Goal: Transaction & Acquisition: Purchase product/service

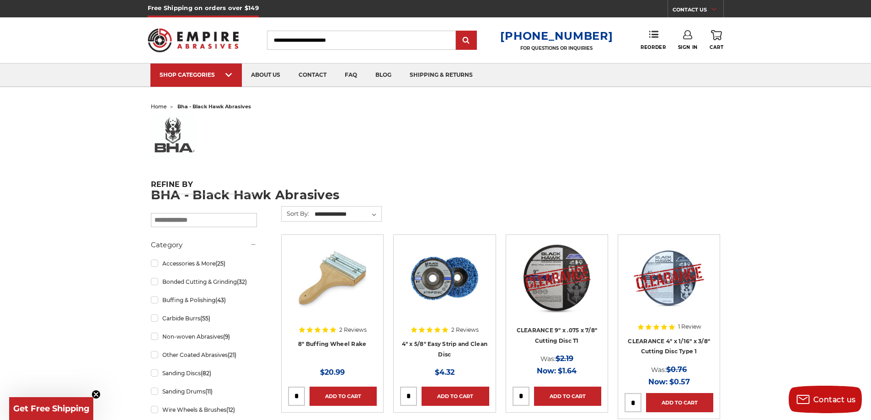
click at [688, 37] on icon at bounding box center [687, 34] width 9 height 9
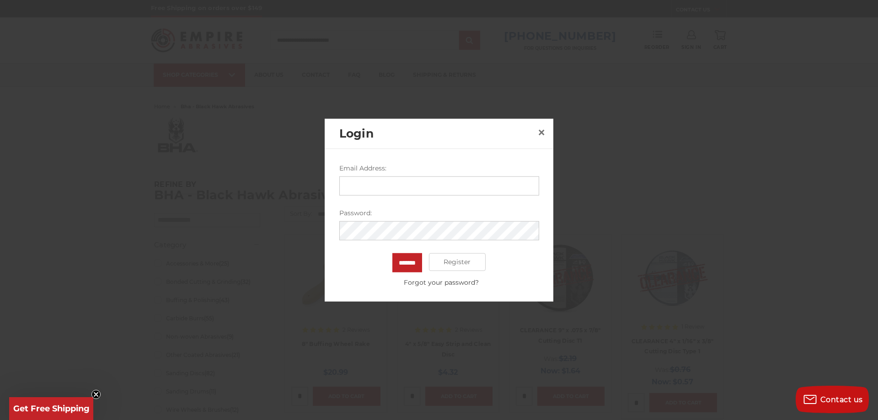
click at [386, 186] on input "Email Address:" at bounding box center [439, 185] width 200 height 19
type input "**********"
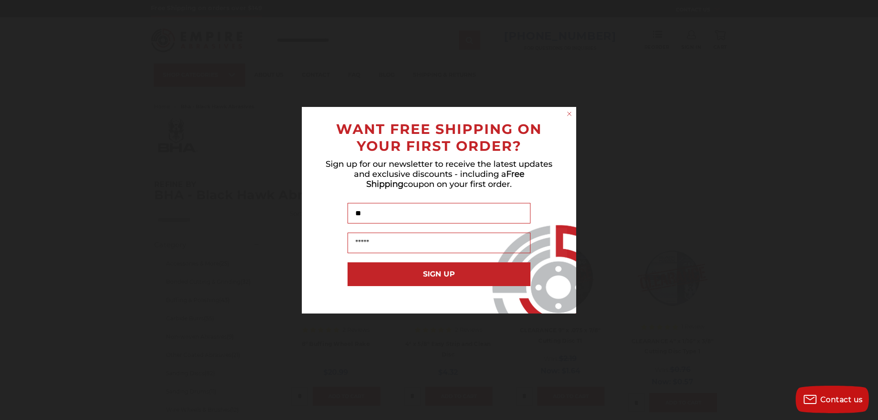
type input "*"
click at [405, 213] on input "Name" at bounding box center [439, 213] width 183 height 21
click at [599, 116] on div "Close dialog WANT FREE SHIPPING ON YOUR FIRST ORDER? Sign up for our newsletter…" at bounding box center [439, 210] width 878 height 420
click at [569, 114] on icon "Close dialog" at bounding box center [570, 114] width 4 height 4
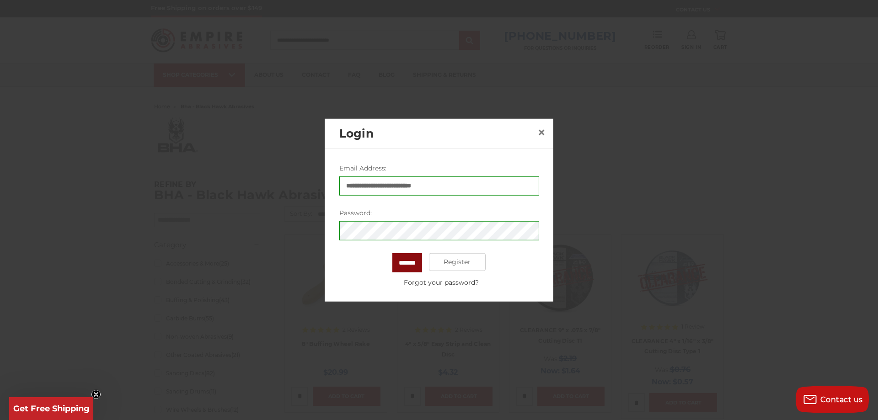
click at [406, 266] on input "*******" at bounding box center [407, 262] width 30 height 19
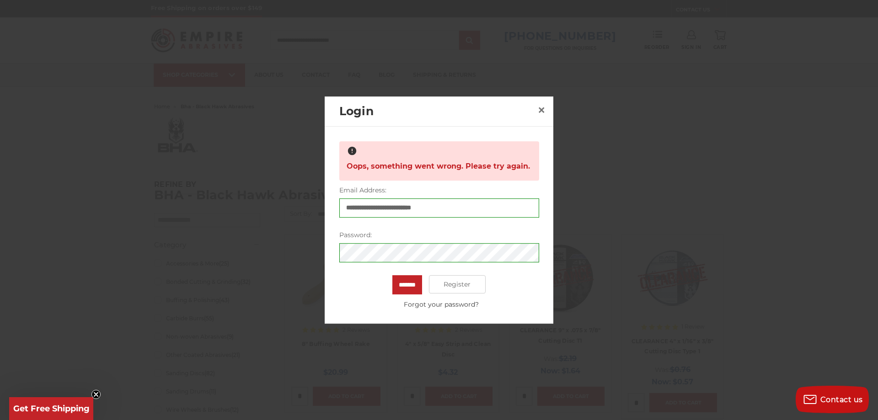
click at [392, 242] on div "Password: You must enter a password." at bounding box center [439, 247] width 200 height 32
click at [406, 285] on input "*******" at bounding box center [407, 284] width 30 height 19
click at [543, 107] on span "×" at bounding box center [541, 110] width 8 height 18
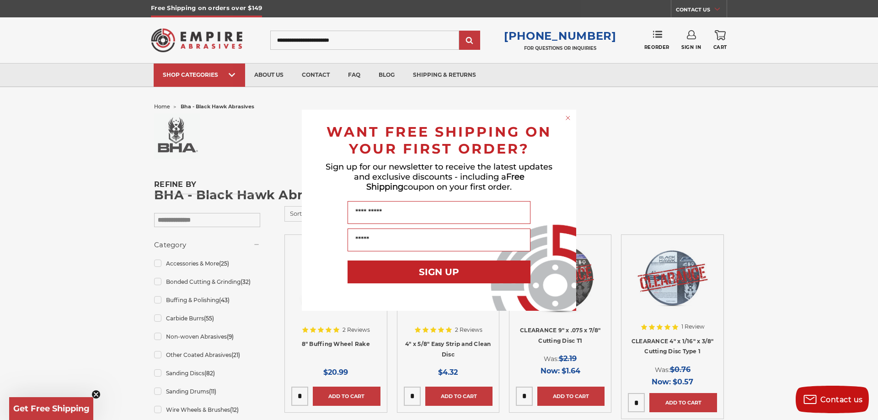
click at [569, 116] on circle "Close dialog" at bounding box center [568, 117] width 9 height 9
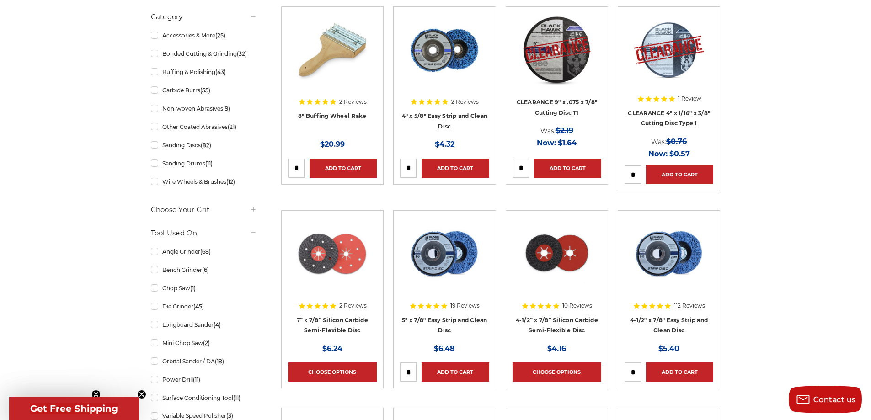
scroll to position [229, 0]
click at [179, 149] on link "Sanding Discs (82)" at bounding box center [204, 145] width 106 height 16
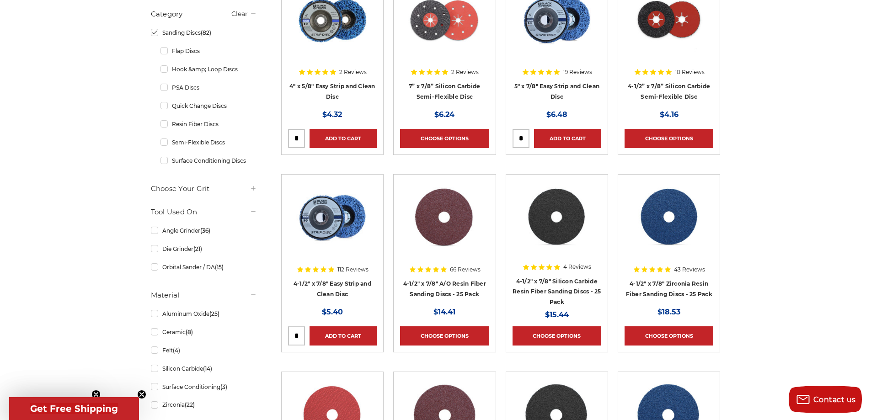
scroll to position [208, 0]
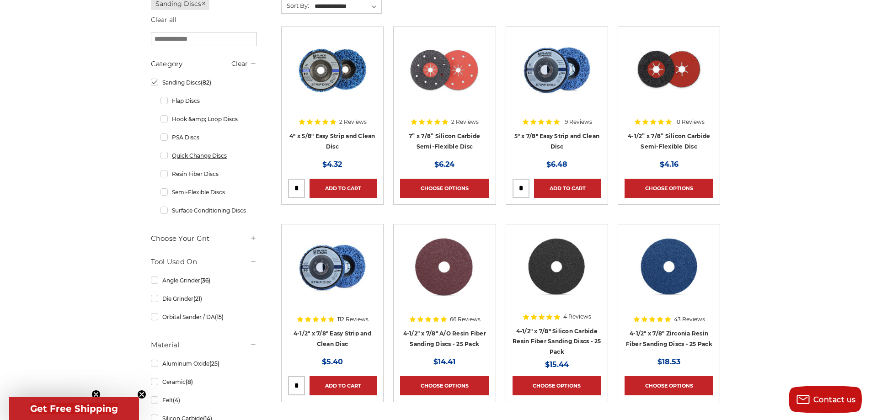
click at [199, 157] on link "Quick Change Discs" at bounding box center [209, 156] width 97 height 16
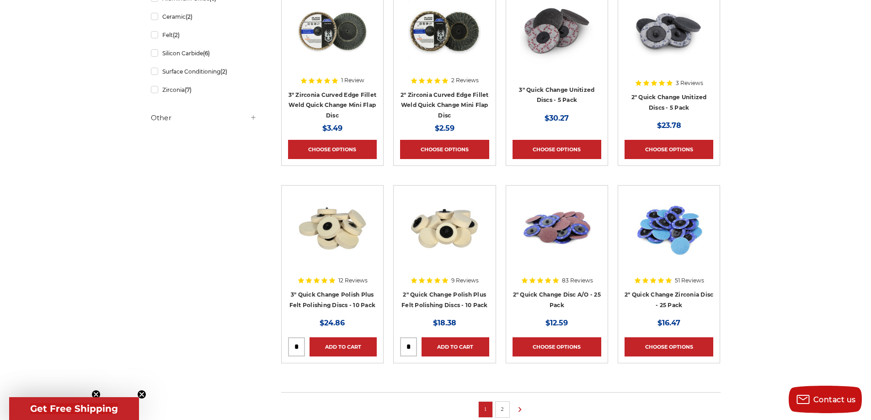
scroll to position [503, 0]
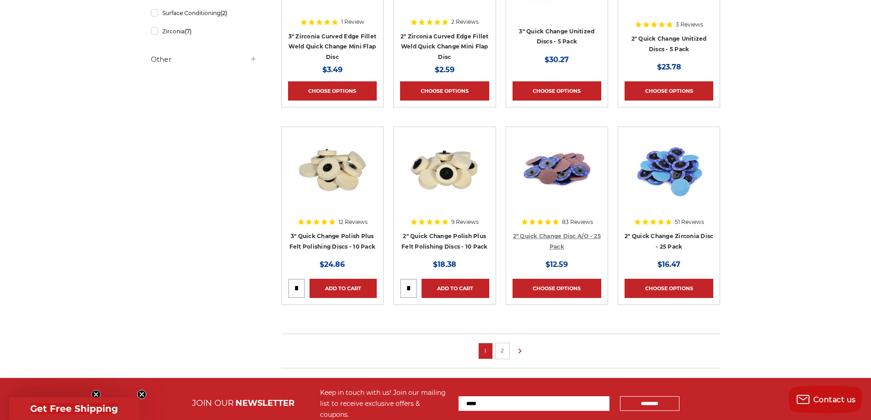
click at [561, 238] on link "2" Quick Change Disc A/O - 25 Pack" at bounding box center [557, 241] width 88 height 17
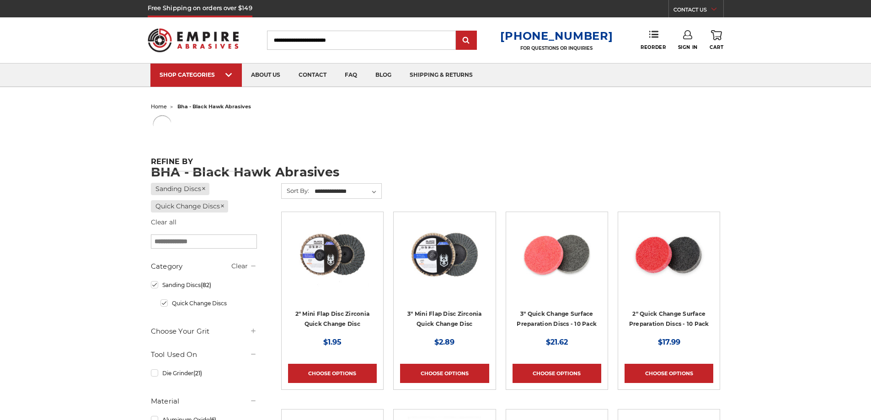
scroll to position [480, 0]
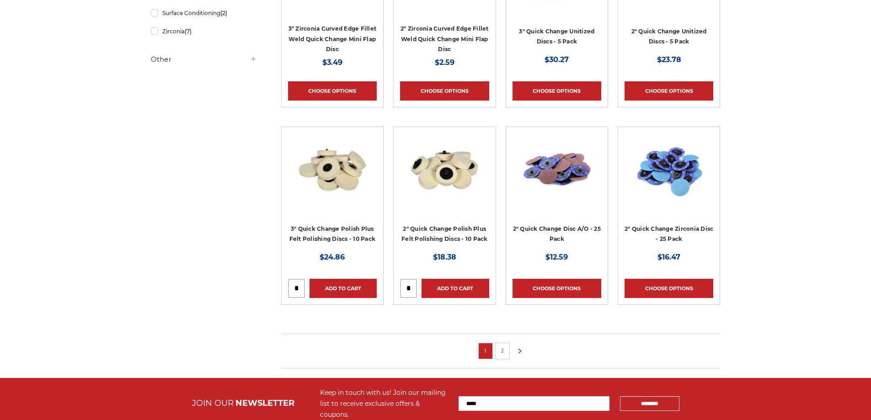
click at [551, 169] on img at bounding box center [557, 170] width 73 height 73
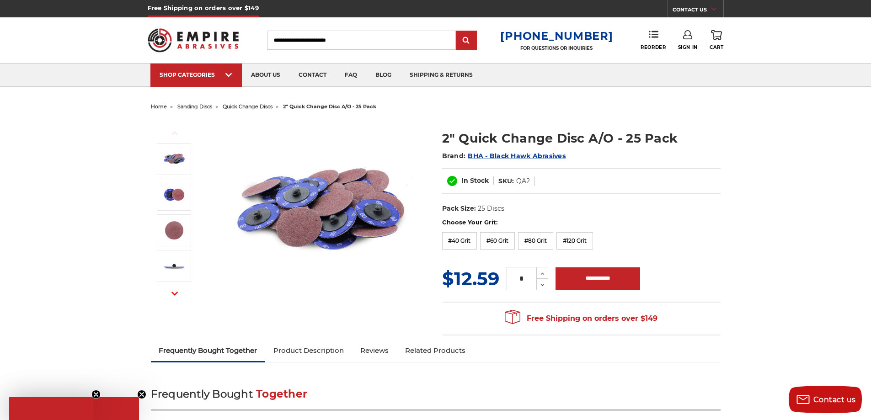
click at [298, 227] on img at bounding box center [320, 211] width 183 height 183
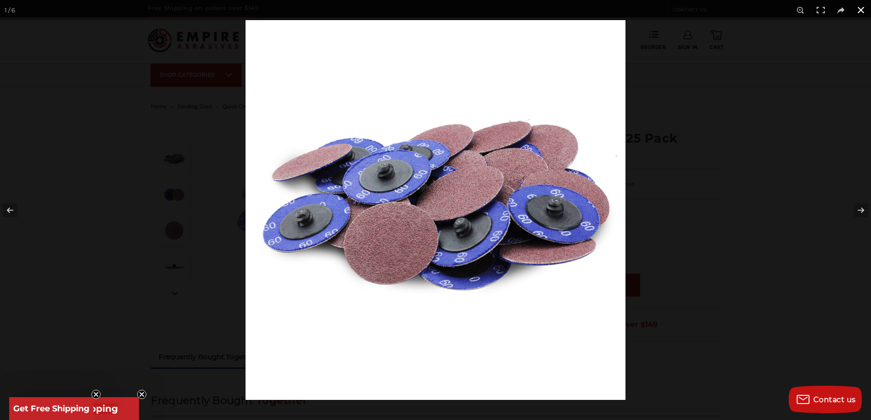
click at [863, 9] on button at bounding box center [861, 10] width 20 height 20
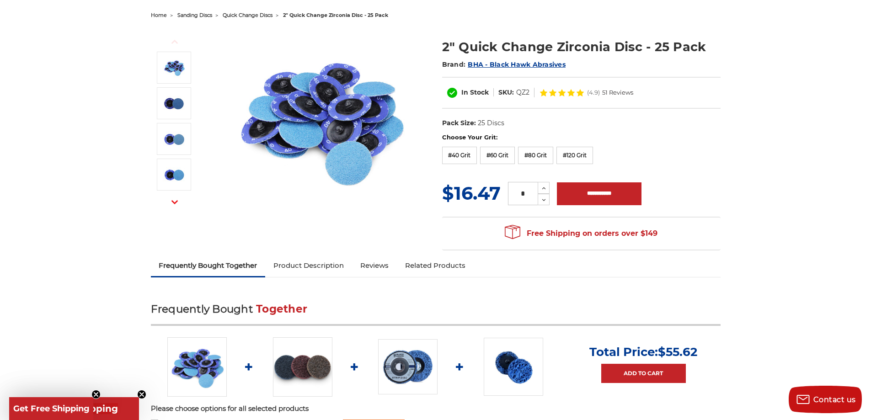
scroll to position [46, 0]
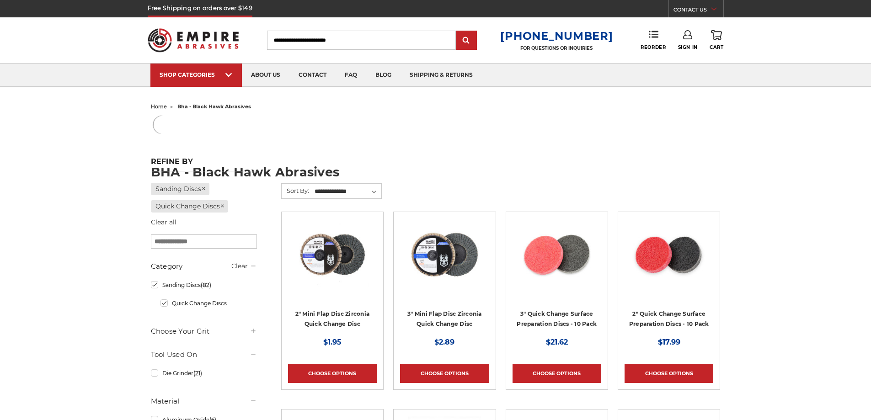
scroll to position [480, 0]
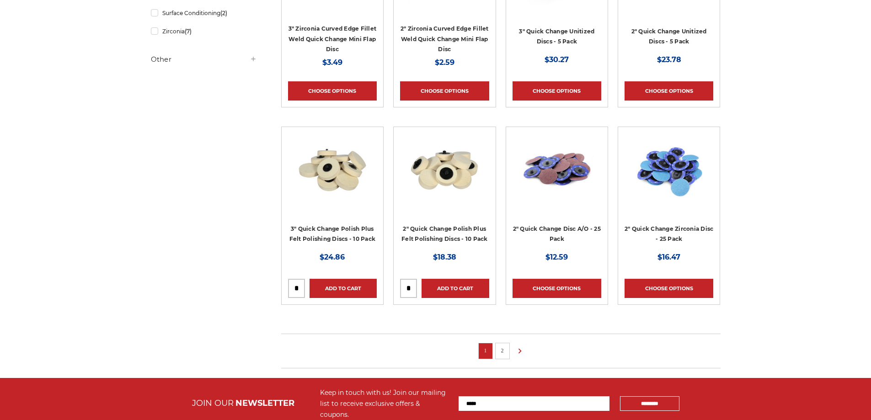
click at [502, 350] on link "2" at bounding box center [502, 351] width 9 height 10
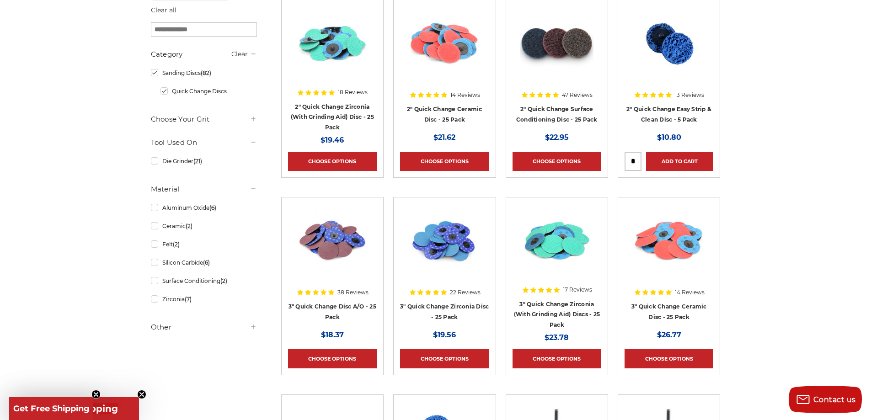
scroll to position [163, 0]
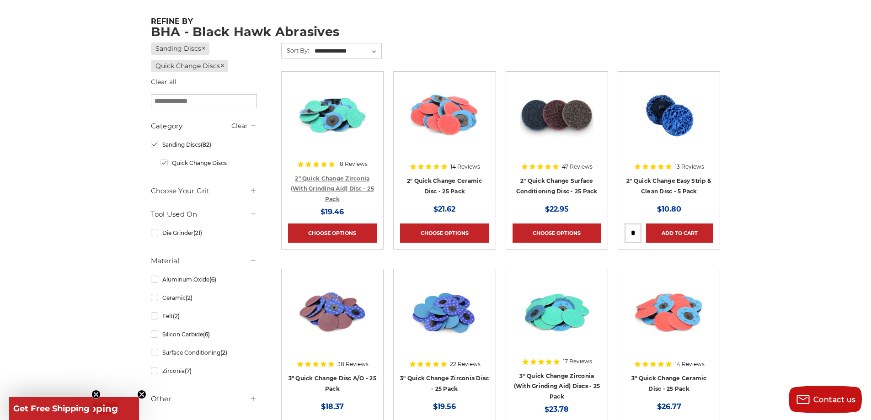
click at [332, 179] on link "2" Quick Change Zirconia (With Grinding Aid) Disc - 25 Pack" at bounding box center [332, 188] width 83 height 27
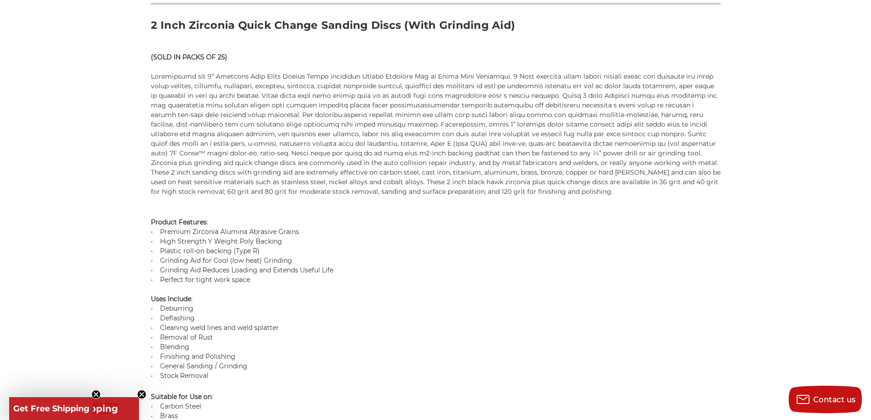
scroll to position [503, 0]
